Goal: Task Accomplishment & Management: Use online tool/utility

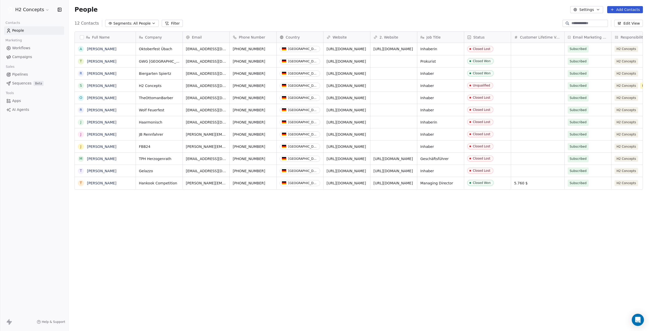
scroll to position [287, 576]
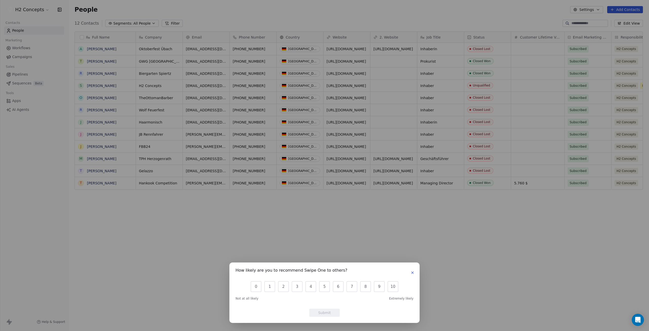
click at [410, 271] on button "button" at bounding box center [412, 272] width 6 height 6
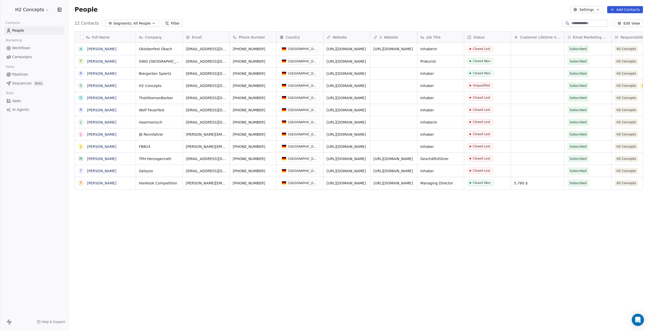
click at [36, 7] on html "H2 Concepts Contacts People Marketing Workflows Campaigns Sales Pipelines Seque…" at bounding box center [324, 165] width 649 height 331
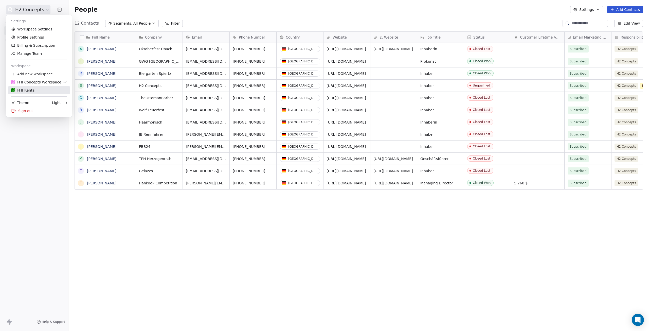
click at [32, 88] on div "H II Rental" at bounding box center [23, 90] width 24 height 5
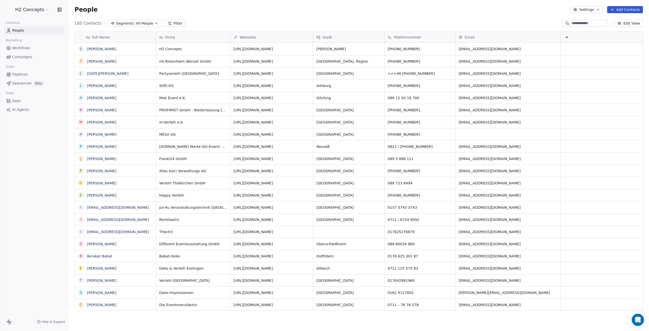
scroll to position [287, 576]
click at [22, 58] on span "Campaigns" at bounding box center [22, 56] width 20 height 5
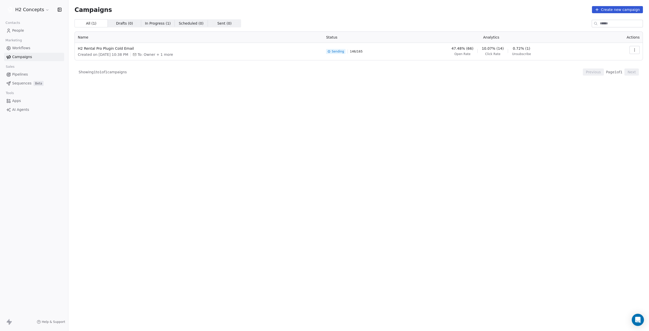
click at [151, 24] on span "In Progress ( 1 )" at bounding box center [158, 23] width 26 height 5
click at [91, 24] on span "All ( 1 )" at bounding box center [91, 23] width 11 height 5
click at [111, 48] on span "H2 Rental Pro Plugin Cold Email" at bounding box center [199, 48] width 242 height 5
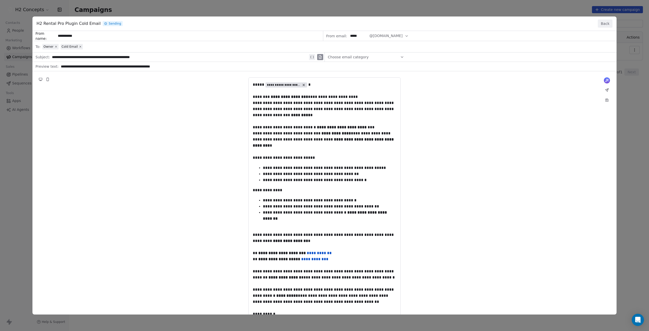
click at [607, 25] on button "Back" at bounding box center [604, 24] width 15 height 8
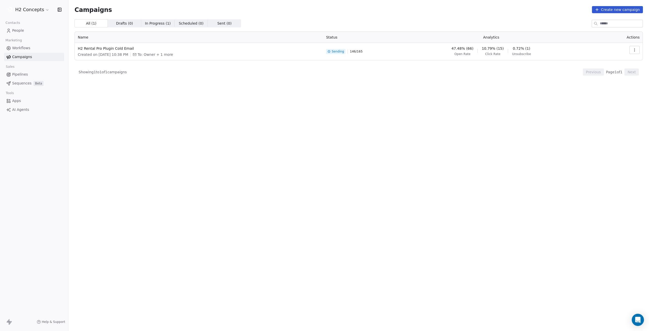
click at [633, 49] on icon "button" at bounding box center [634, 50] width 4 height 4
click at [616, 69] on span "View Analytics" at bounding box center [608, 69] width 29 height 6
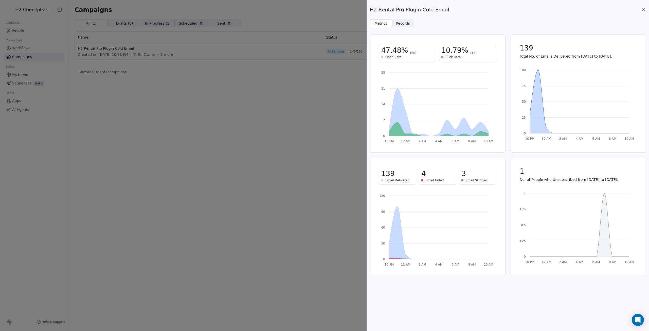
click at [402, 24] on span "Records" at bounding box center [402, 23] width 14 height 5
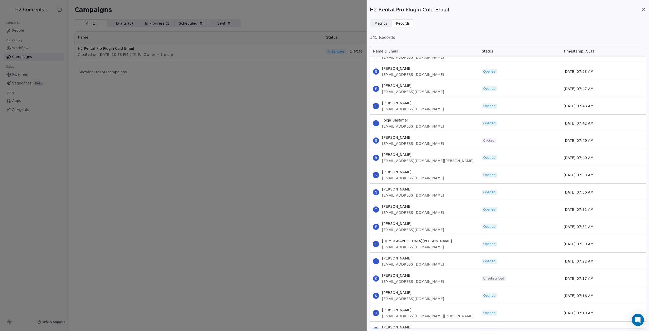
scroll to position [532, 0]
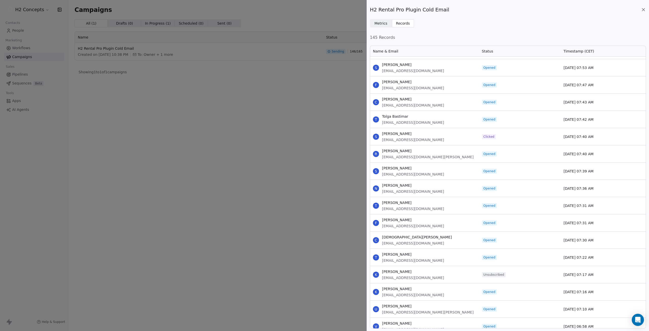
click at [489, 136] on span "Clicked" at bounding box center [488, 137] width 11 height 4
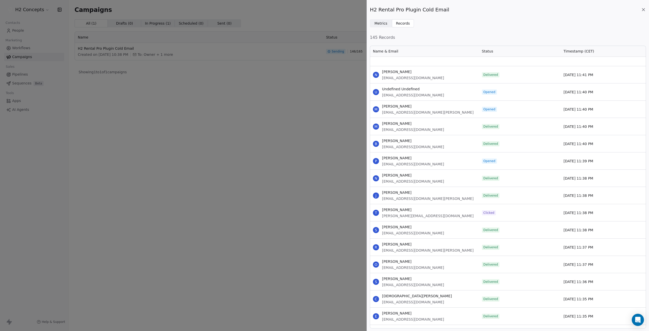
scroll to position [2312, 0]
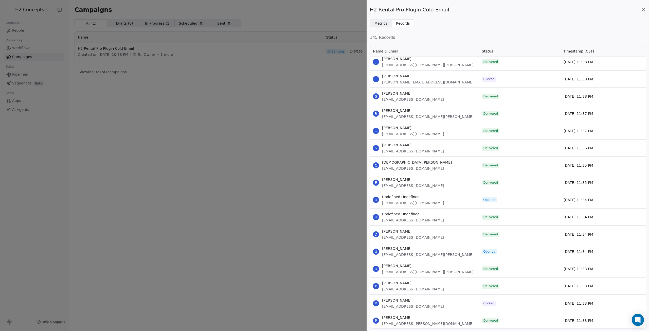
click at [396, 300] on span "[PERSON_NAME]" at bounding box center [413, 299] width 62 height 5
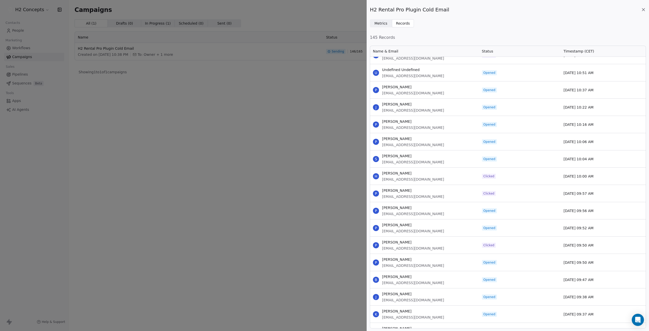
scroll to position [0, 0]
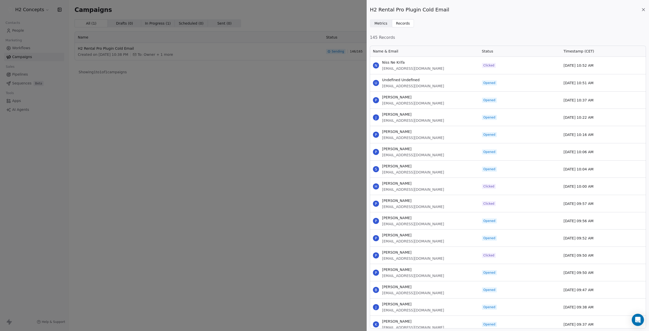
click at [381, 21] on span "Metrics" at bounding box center [380, 23] width 13 height 5
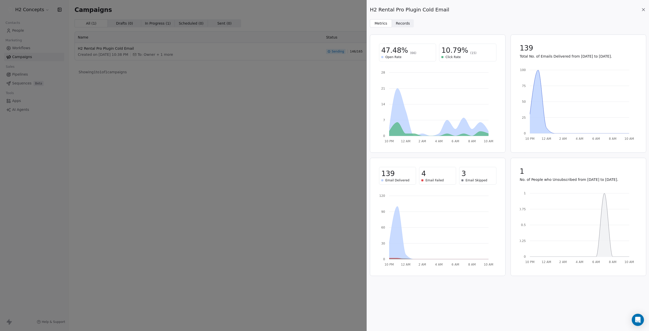
click at [643, 9] on icon at bounding box center [642, 9] width 5 height 5
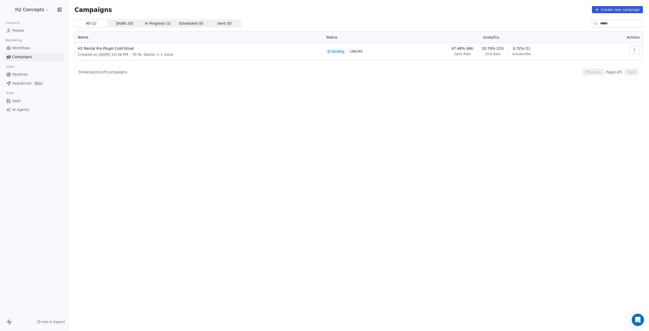
click at [633, 48] on icon "button" at bounding box center [634, 50] width 4 height 4
click at [601, 61] on span "View" at bounding box center [599, 61] width 10 height 6
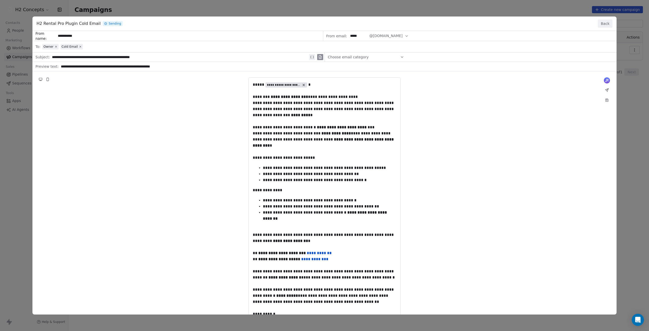
click at [606, 24] on button "Back" at bounding box center [604, 24] width 15 height 8
